Goal: Find specific page/section: Find specific page/section

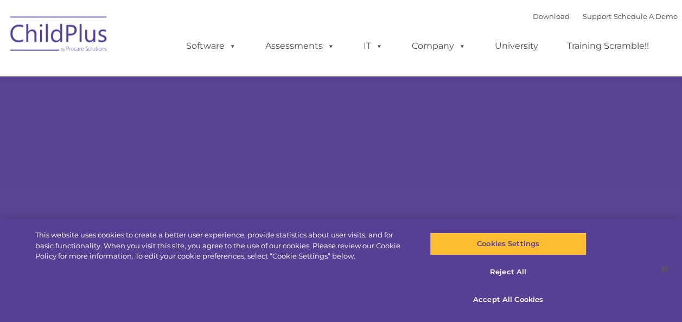
select select "MEDIUM"
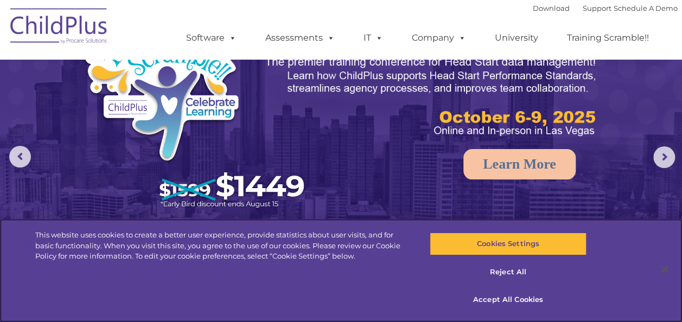
scroll to position [56, 0]
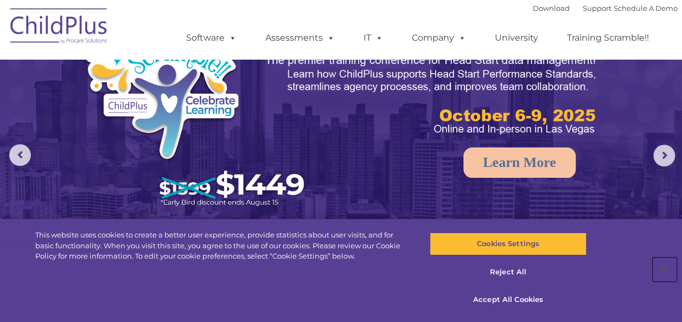
click at [664, 272] on button "Close" at bounding box center [665, 270] width 24 height 24
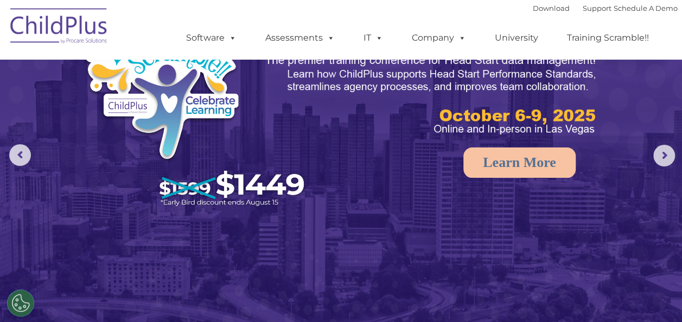
scroll to position [0, 0]
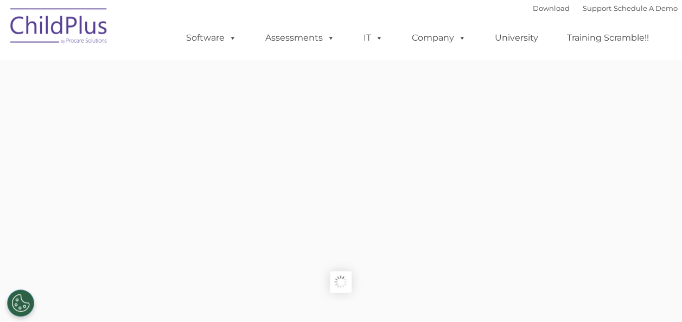
type input ""
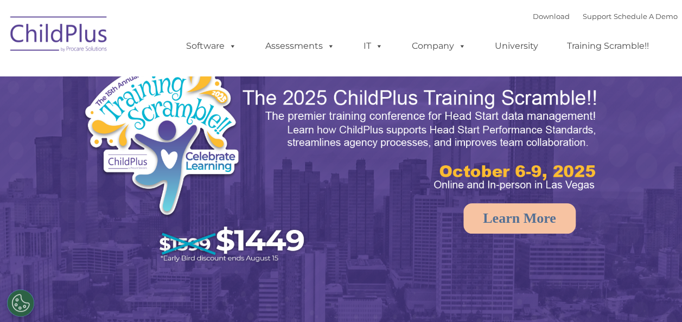
select select "MEDIUM"
